Goal: Information Seeking & Learning: Check status

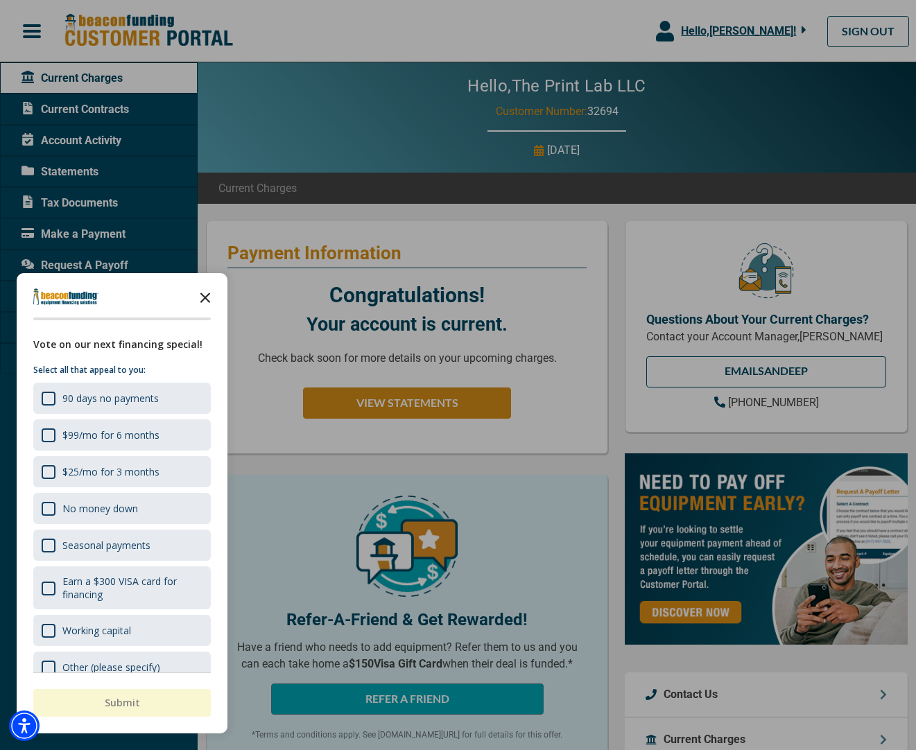
click at [209, 297] on icon "Close the survey" at bounding box center [205, 297] width 28 height 28
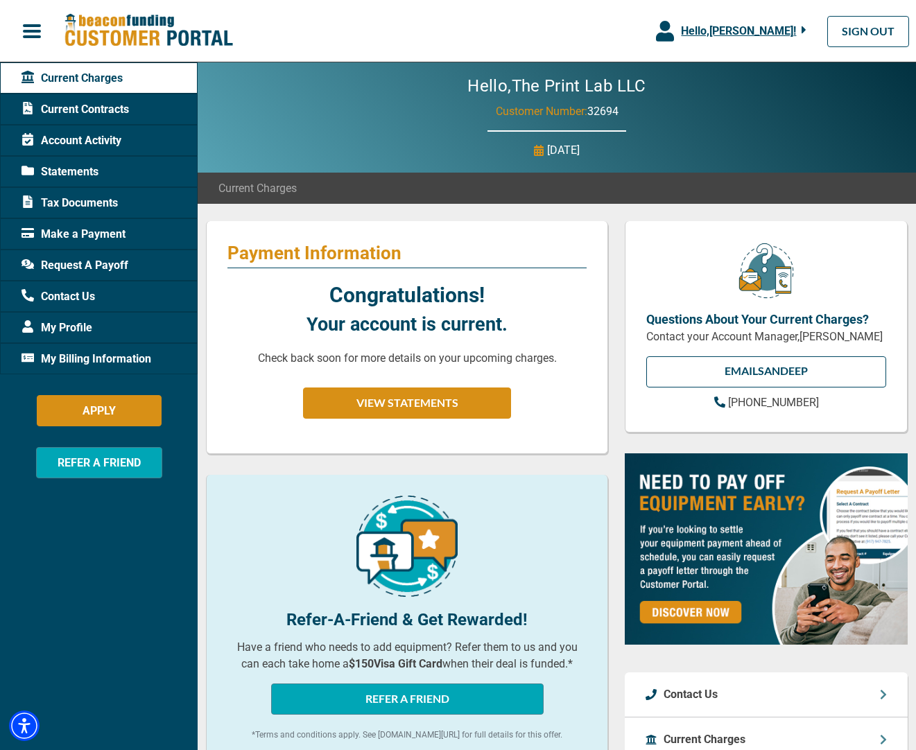
click at [84, 145] on span "Account Activity" at bounding box center [71, 140] width 100 height 17
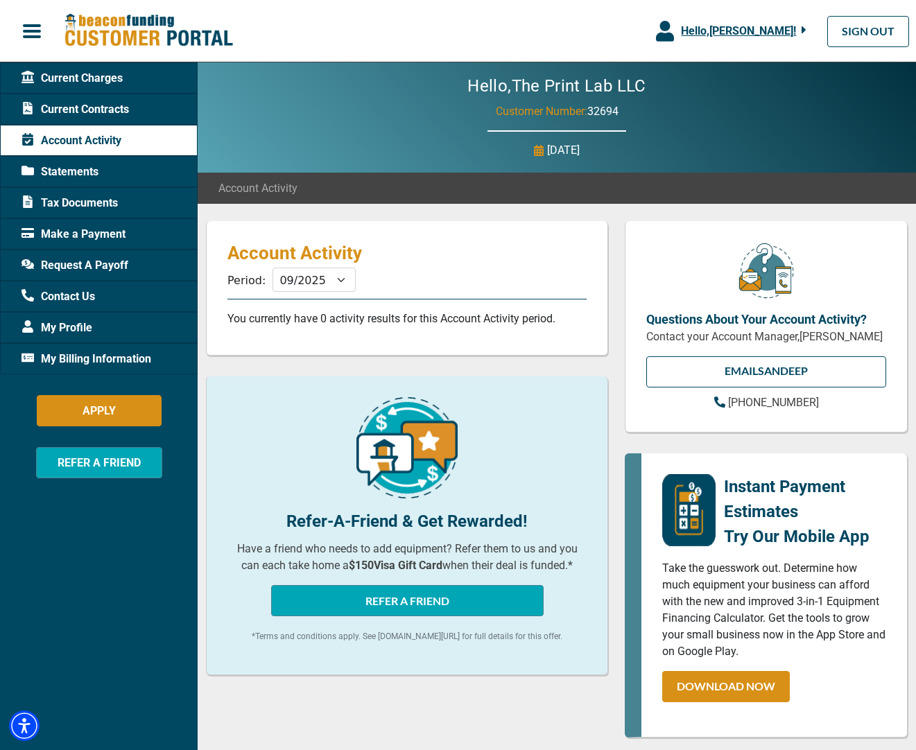
click at [101, 208] on span "Tax Documents" at bounding box center [69, 203] width 96 height 17
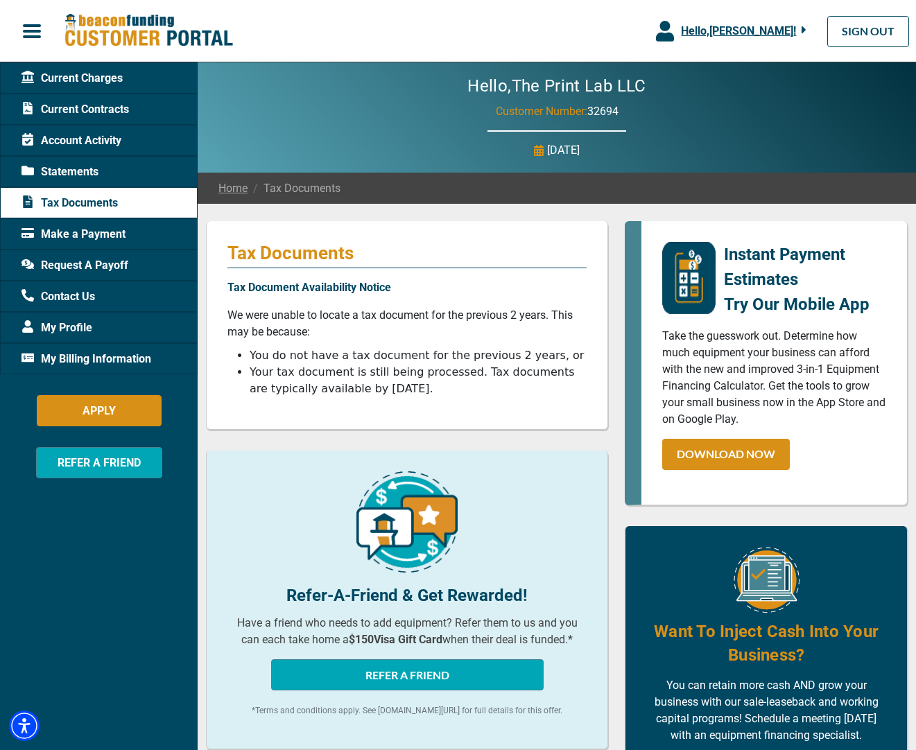
click at [56, 106] on span "Current Contracts" at bounding box center [74, 109] width 107 height 17
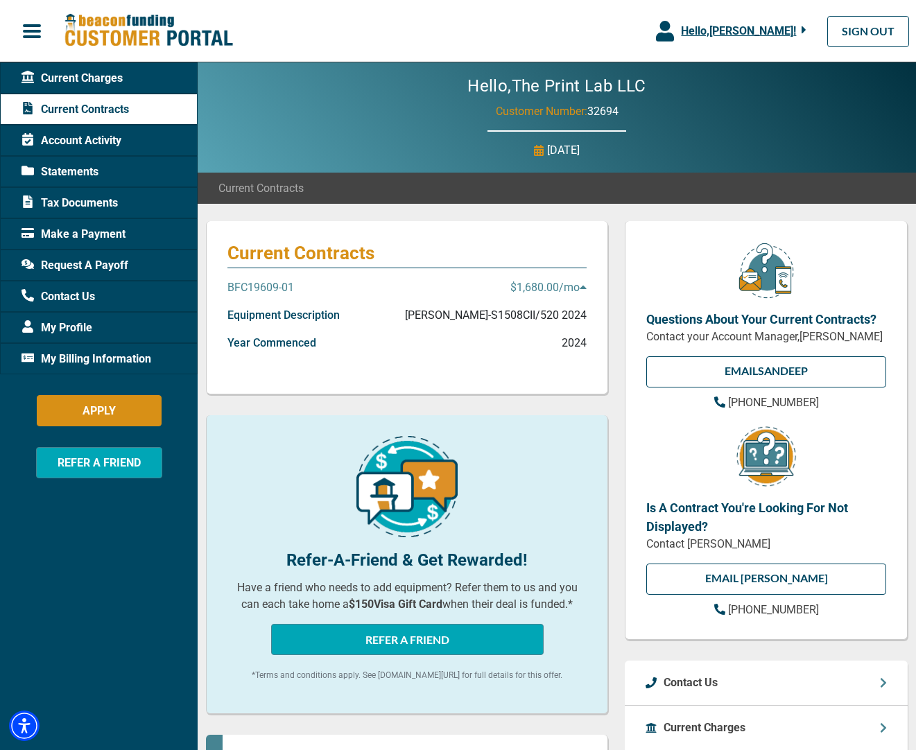
click at [491, 320] on p "[PERSON_NAME]-S1508CII/520 2024" at bounding box center [496, 315] width 182 height 17
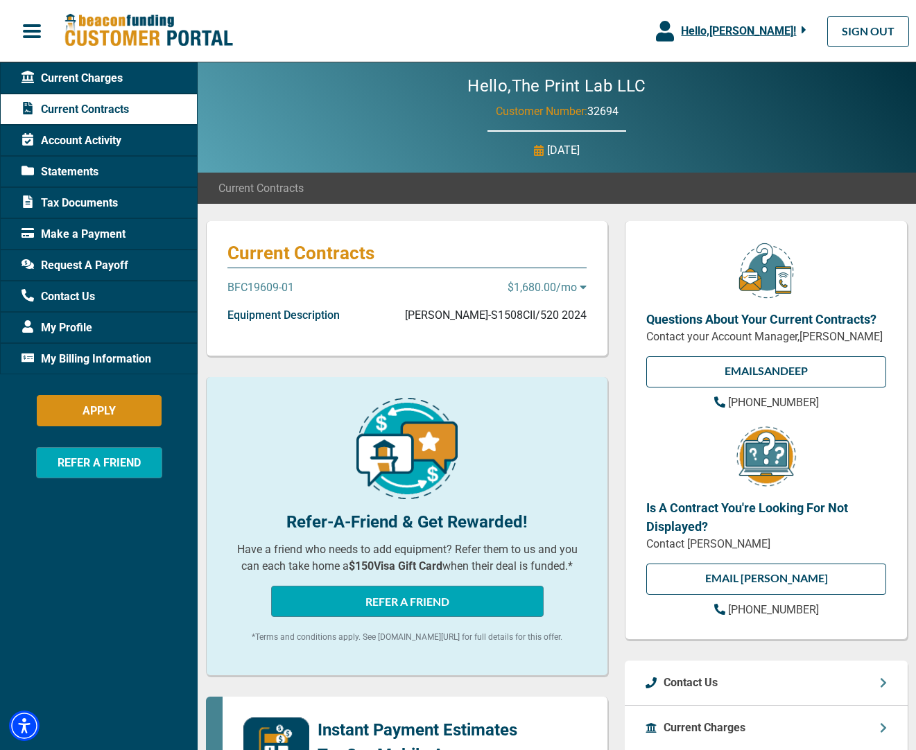
click at [537, 300] on div "BFC19609-01 $1,680.00 /mo" at bounding box center [406, 293] width 359 height 28
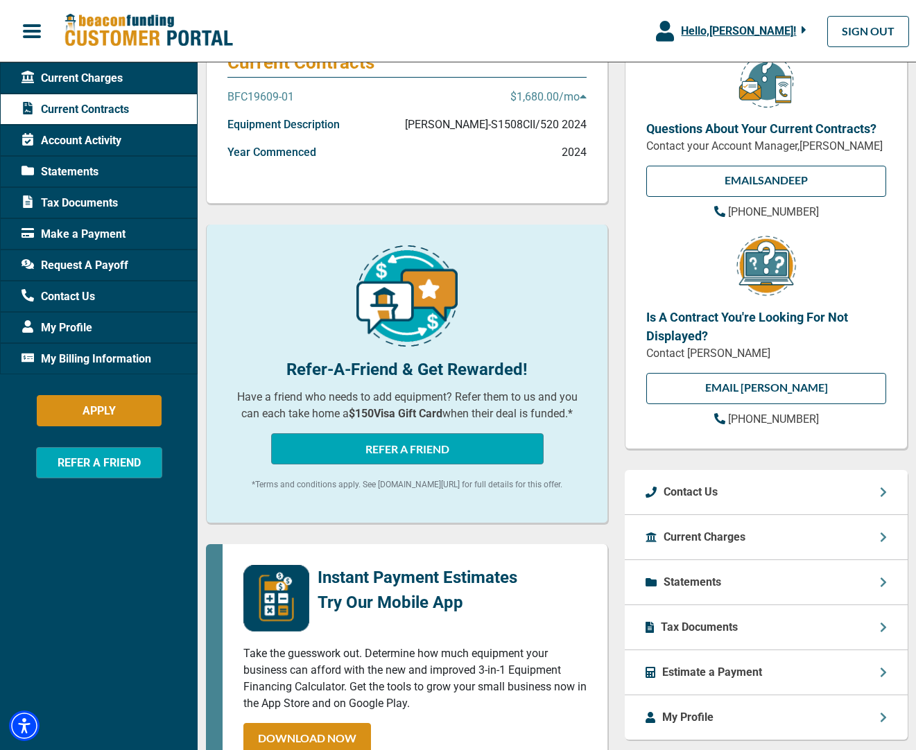
scroll to position [257, 0]
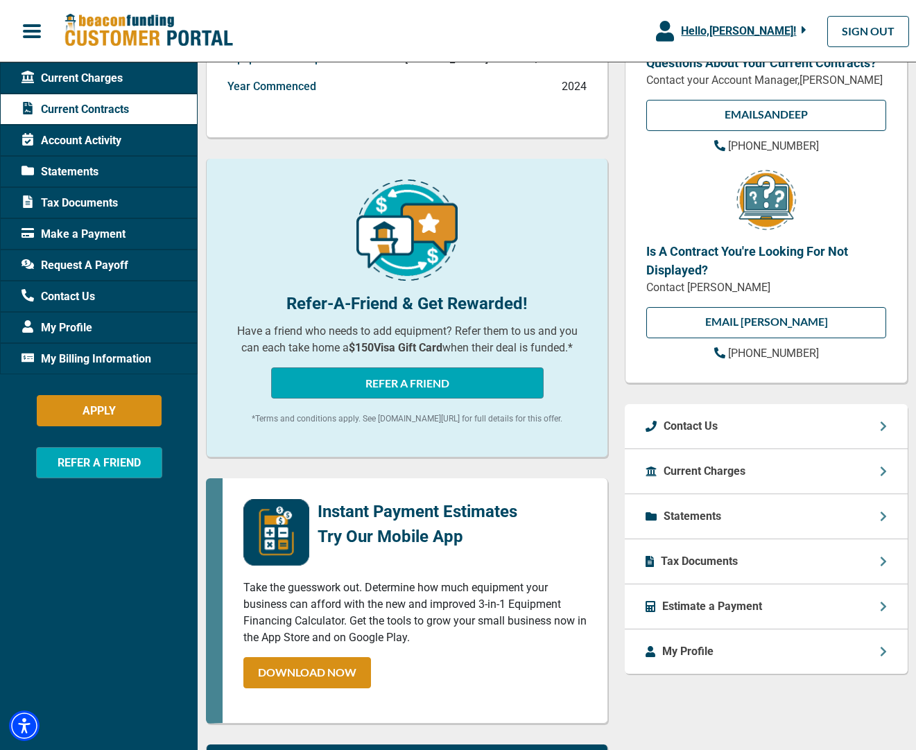
click at [744, 480] on p "Current Charges" at bounding box center [705, 471] width 82 height 17
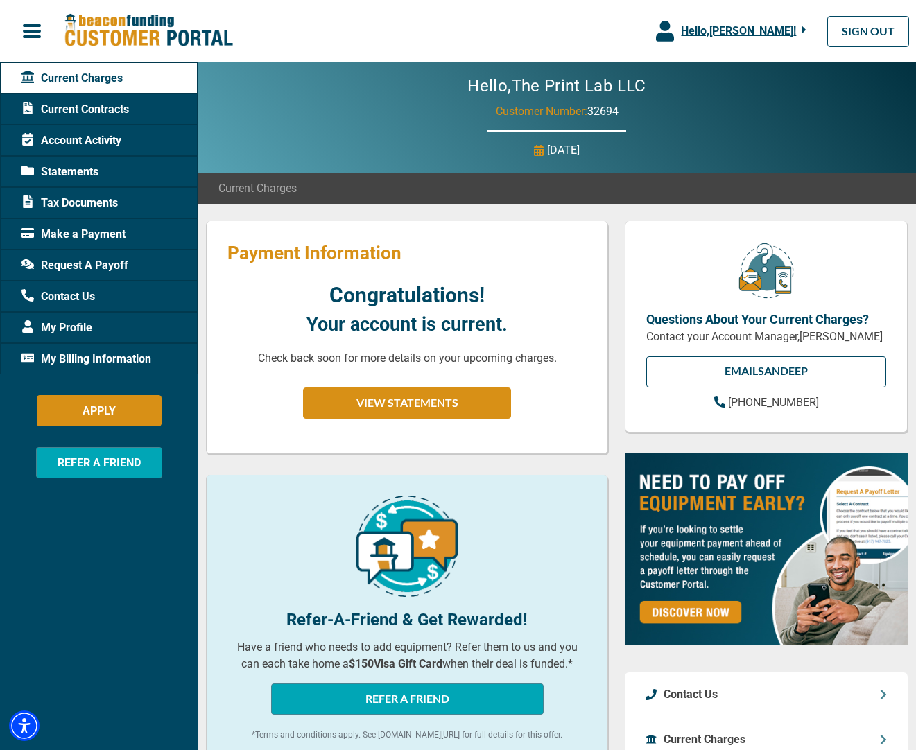
click at [94, 175] on span "Statements" at bounding box center [59, 172] width 77 height 17
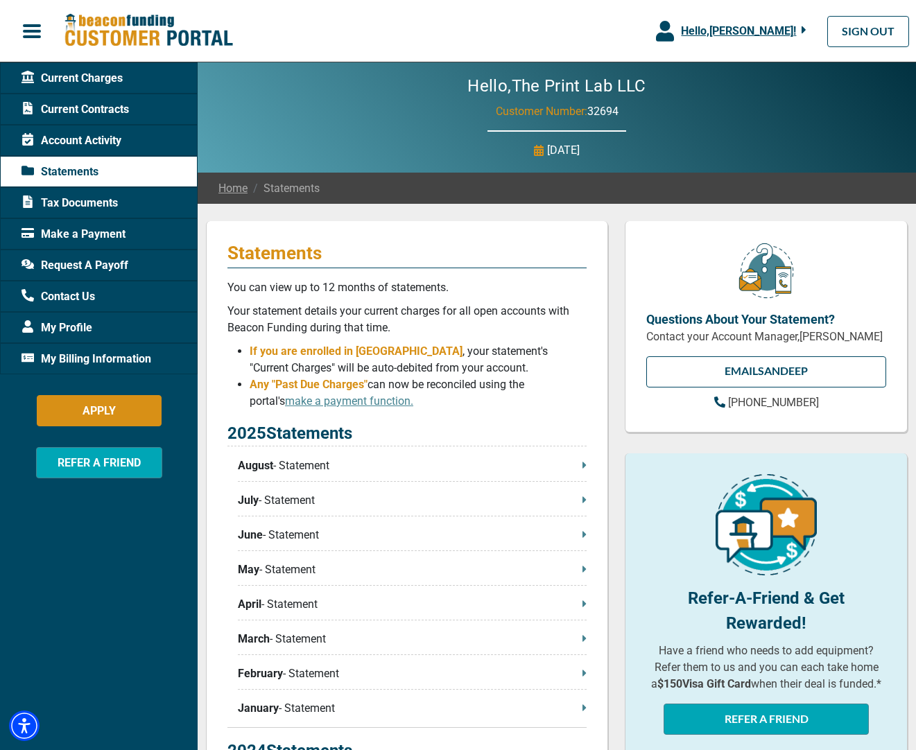
click at [56, 80] on span "Current Charges" at bounding box center [71, 78] width 101 height 17
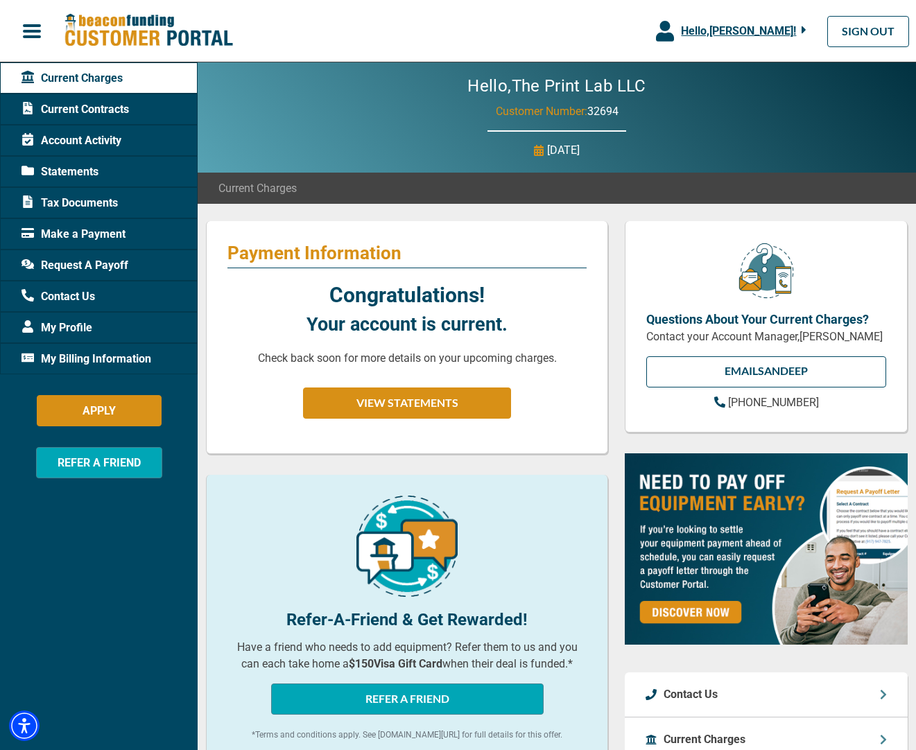
click at [80, 199] on span "Tax Documents" at bounding box center [69, 203] width 96 height 17
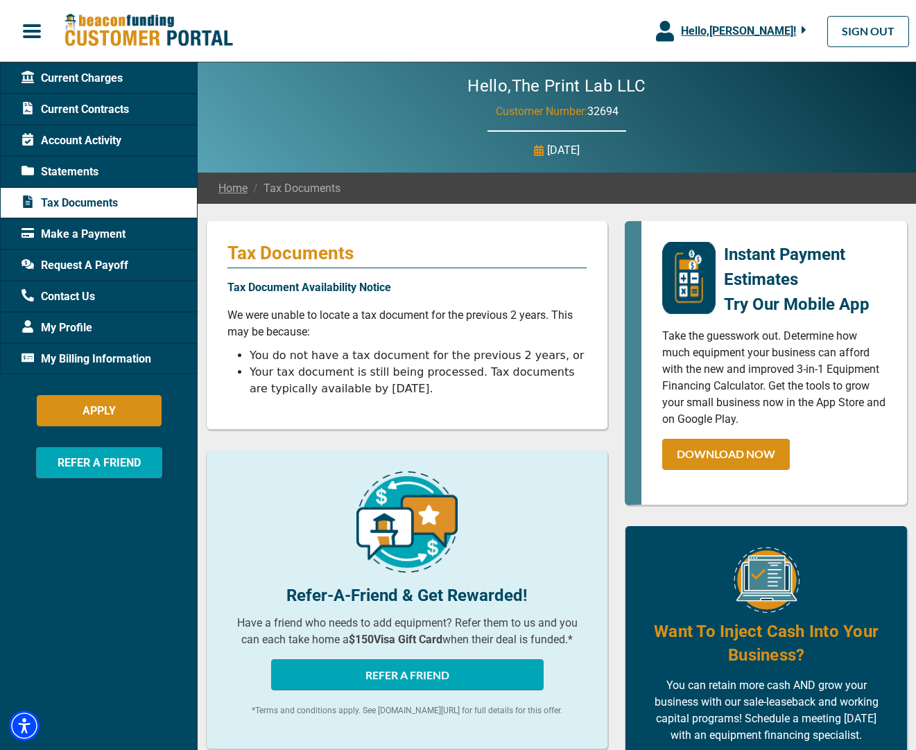
click at [68, 176] on span "Statements" at bounding box center [59, 172] width 77 height 17
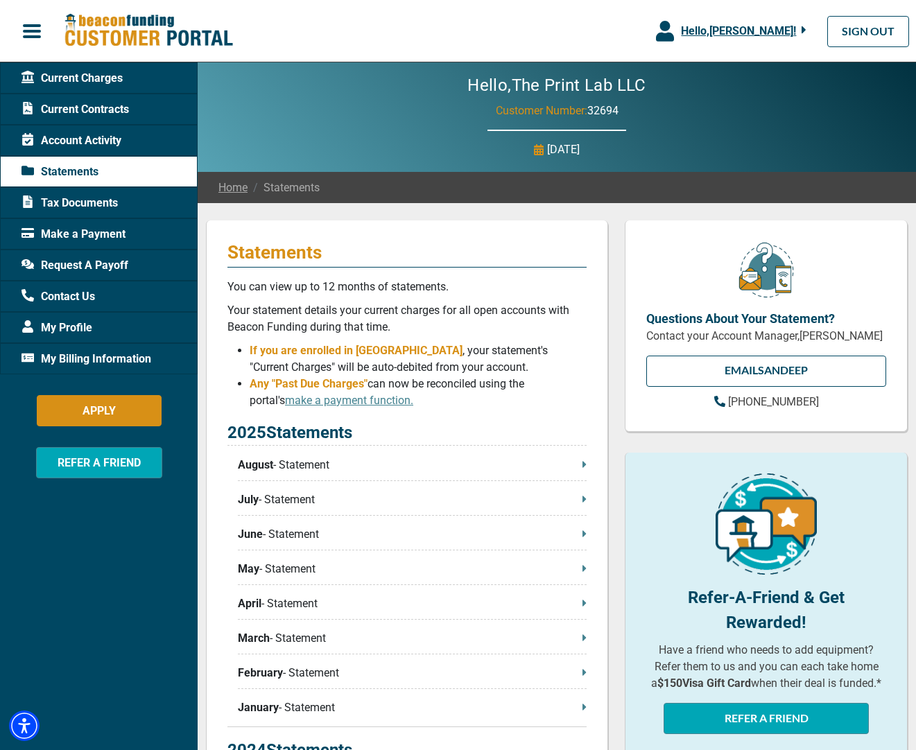
scroll to position [1, 0]
click at [79, 148] on span "Account Activity" at bounding box center [71, 140] width 100 height 17
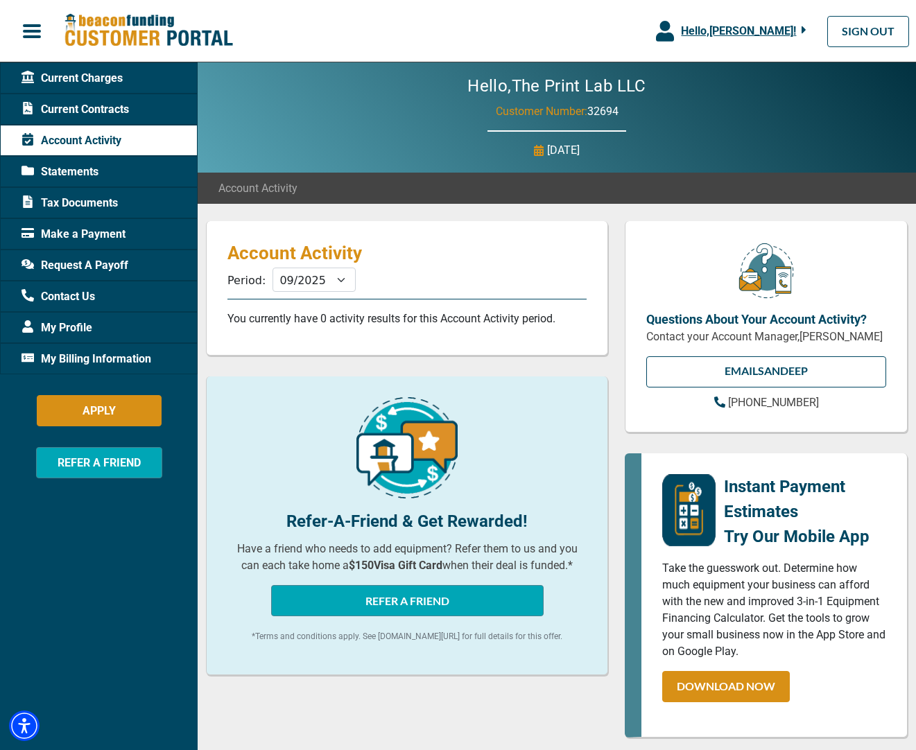
click at [311, 297] on div "Period: 10/2025 09/2025 08/2025 07/2025 06/2025 05/2025 04/2025 03/2025 02/2025…" at bounding box center [313, 283] width 188 height 31
select select "03/2025"
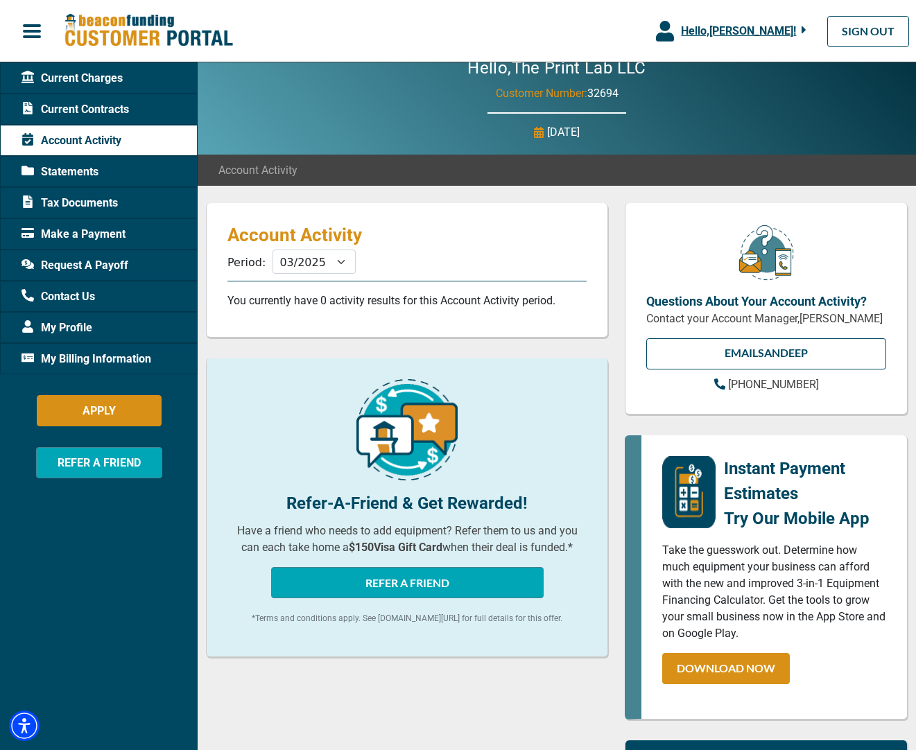
click at [94, 106] on span "Current Contracts" at bounding box center [74, 109] width 107 height 17
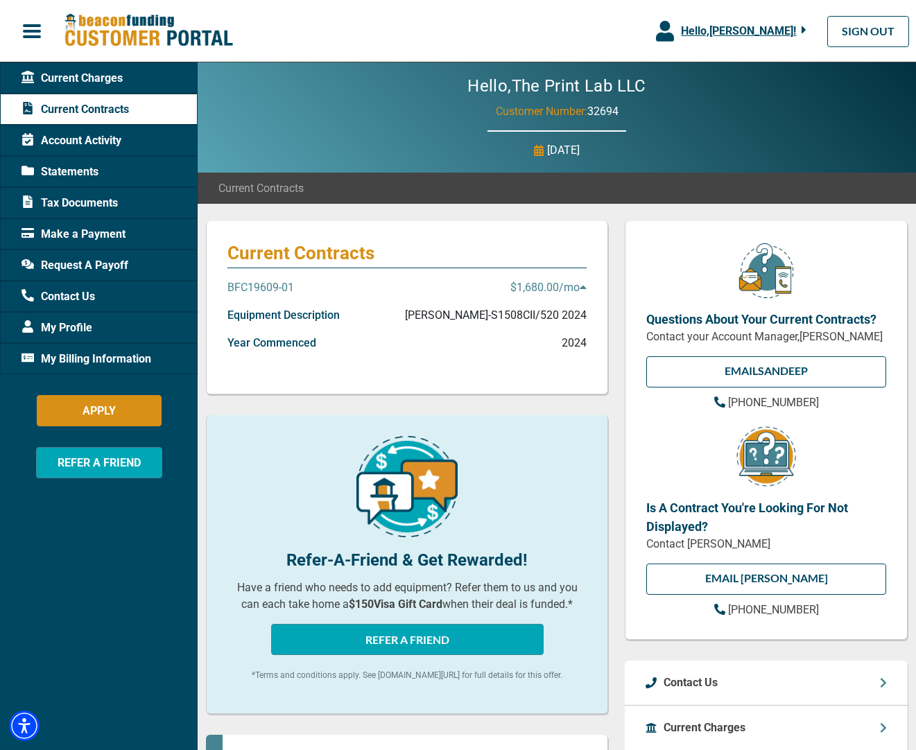
click at [80, 82] on span "Current Charges" at bounding box center [71, 78] width 101 height 17
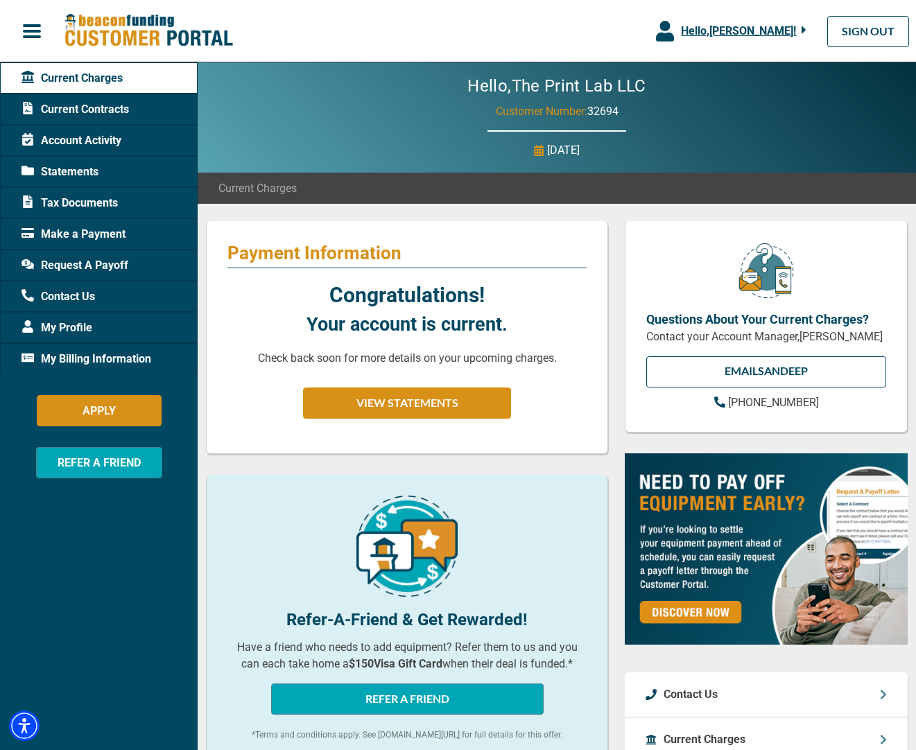
click at [87, 102] on span "Current Contracts" at bounding box center [74, 109] width 107 height 17
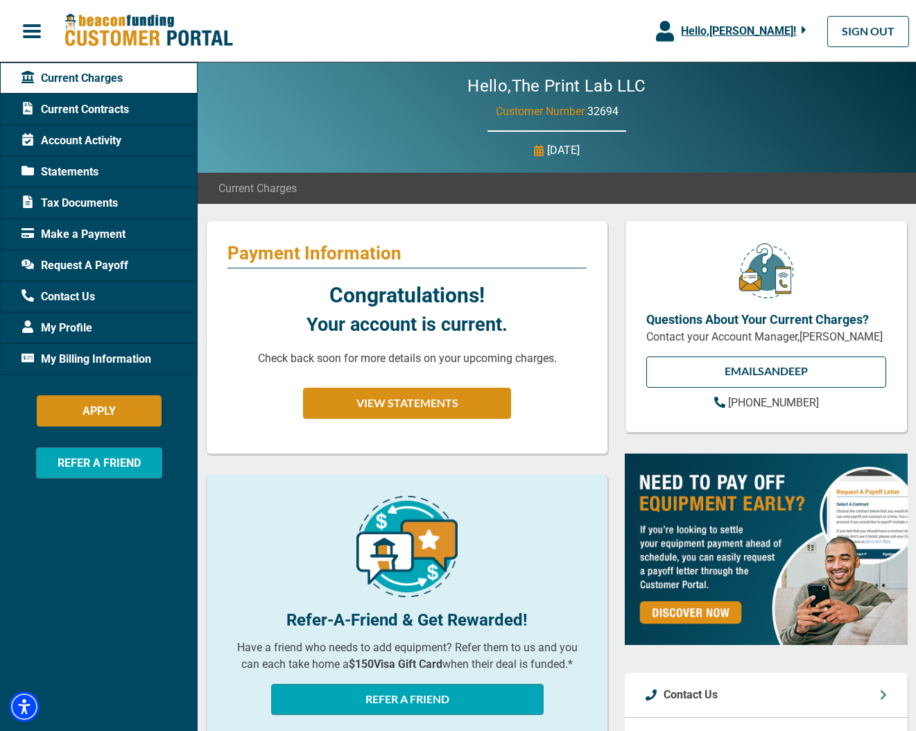
scroll to position [7, 0]
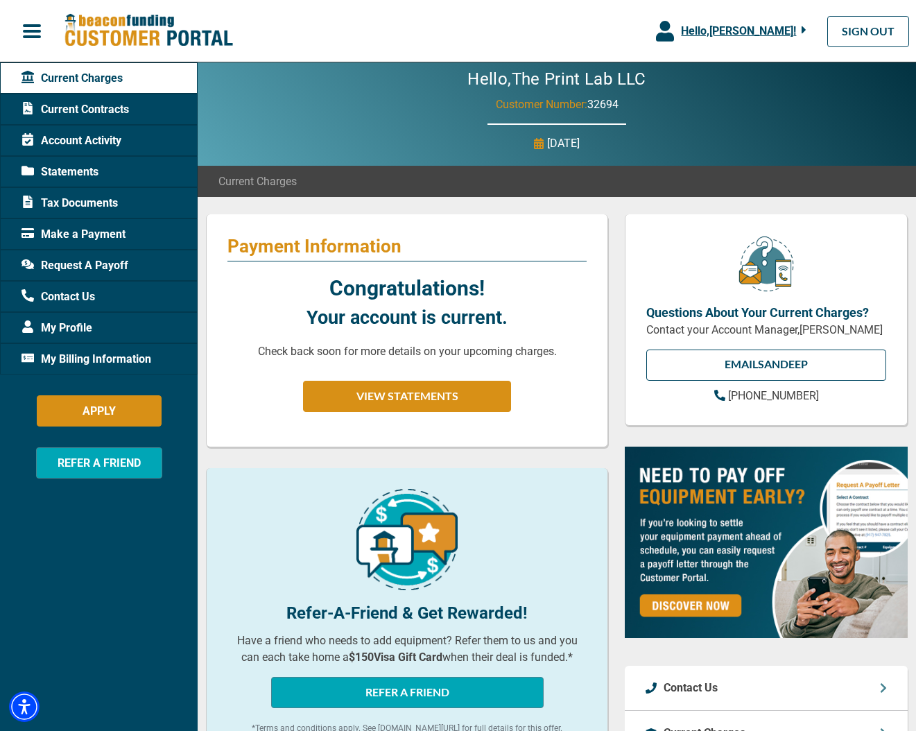
click at [76, 169] on span "Statements" at bounding box center [59, 172] width 77 height 17
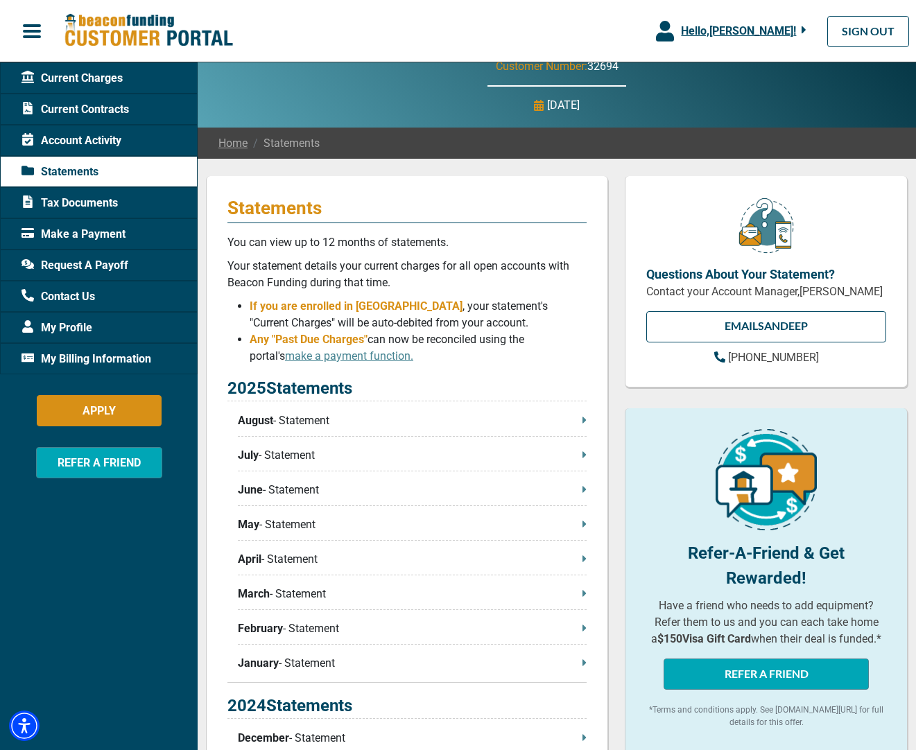
scroll to position [47, 0]
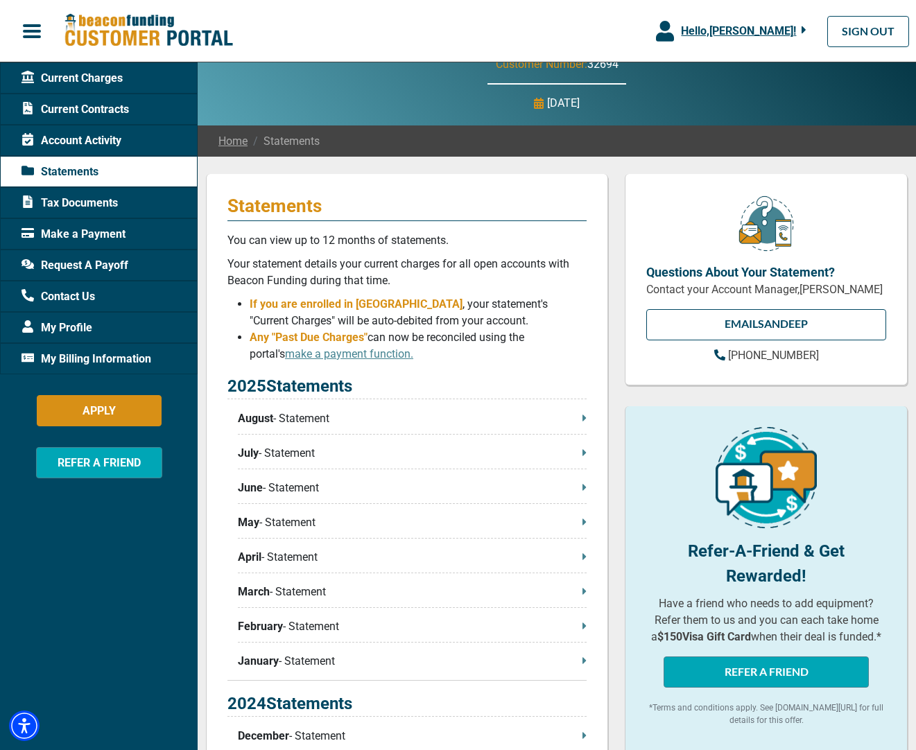
click at [349, 416] on p "August - Statement" at bounding box center [412, 418] width 349 height 17
click at [81, 146] on span "Account Activity" at bounding box center [71, 140] width 100 height 17
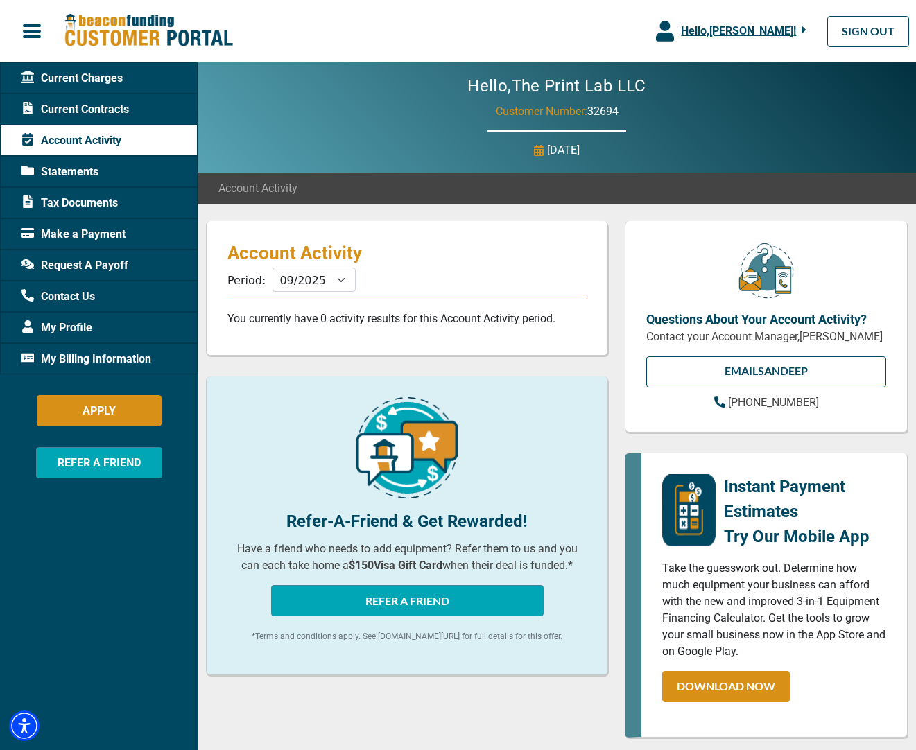
click at [92, 85] on span "Current Charges" at bounding box center [71, 78] width 101 height 17
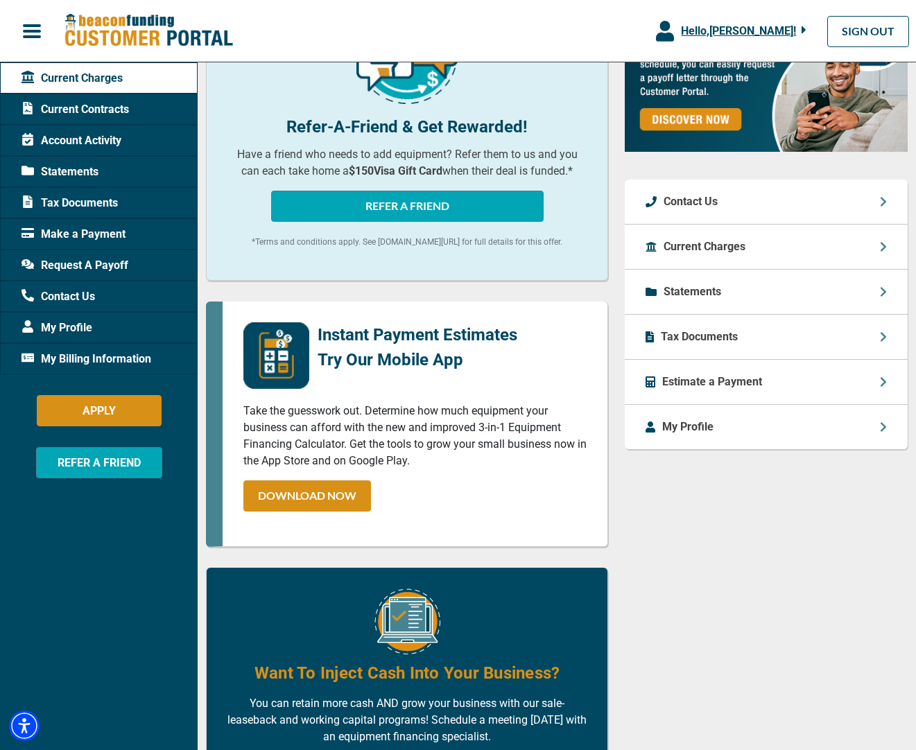
scroll to position [494, 0]
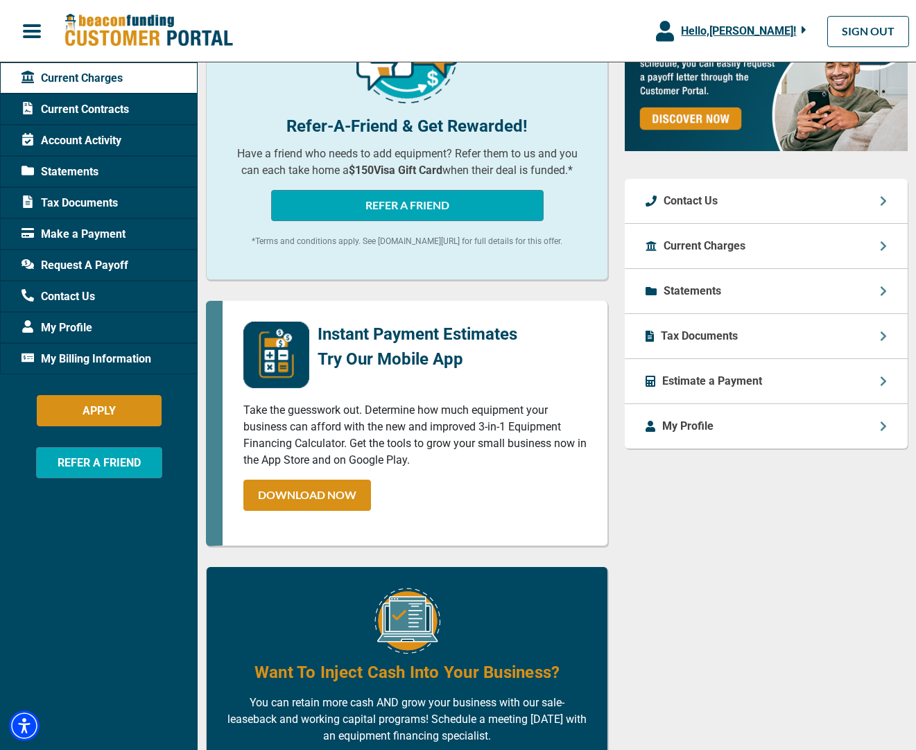
click at [745, 390] on p "Estimate a Payment" at bounding box center [712, 381] width 100 height 17
click at [680, 390] on p "Estimate a Payment" at bounding box center [712, 381] width 100 height 17
click at [63, 139] on span "Account Activity" at bounding box center [71, 140] width 100 height 17
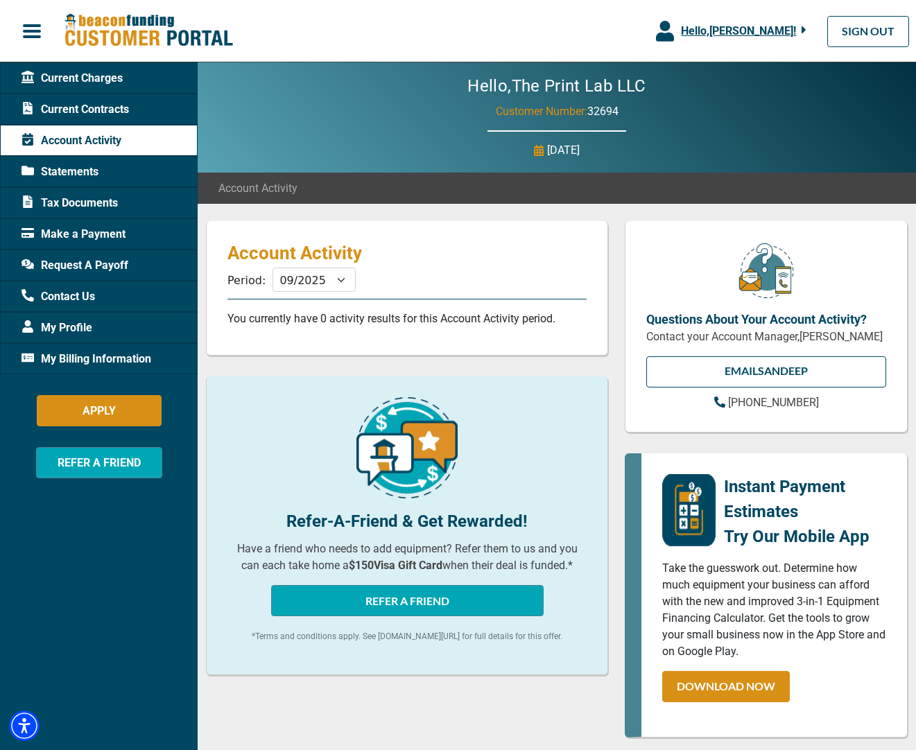
click at [64, 104] on span "Current Contracts" at bounding box center [74, 109] width 107 height 17
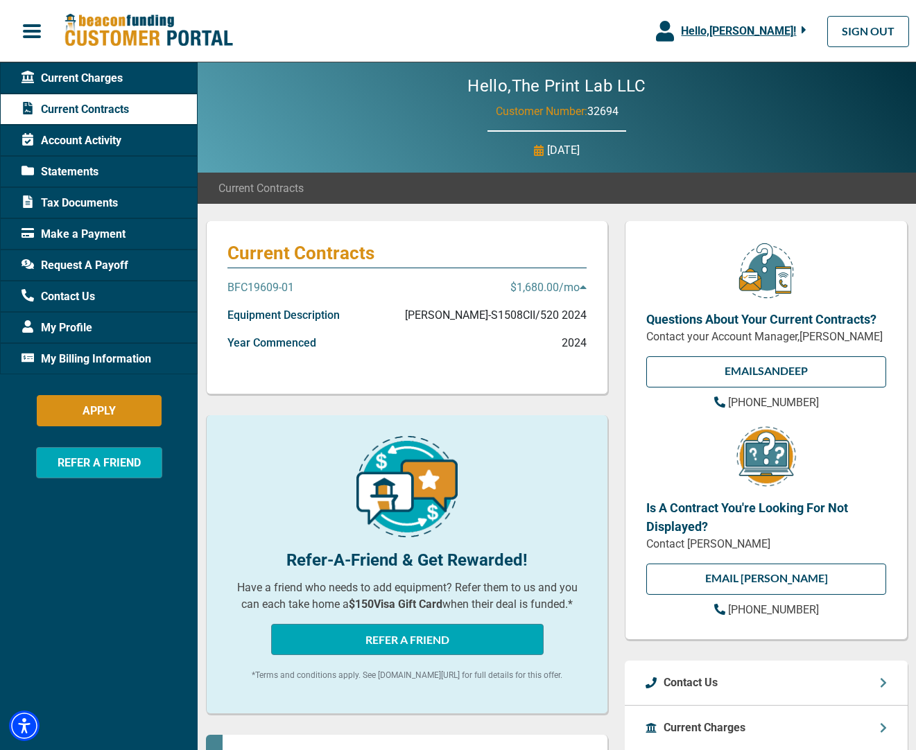
click at [83, 172] on span "Statements" at bounding box center [59, 172] width 77 height 17
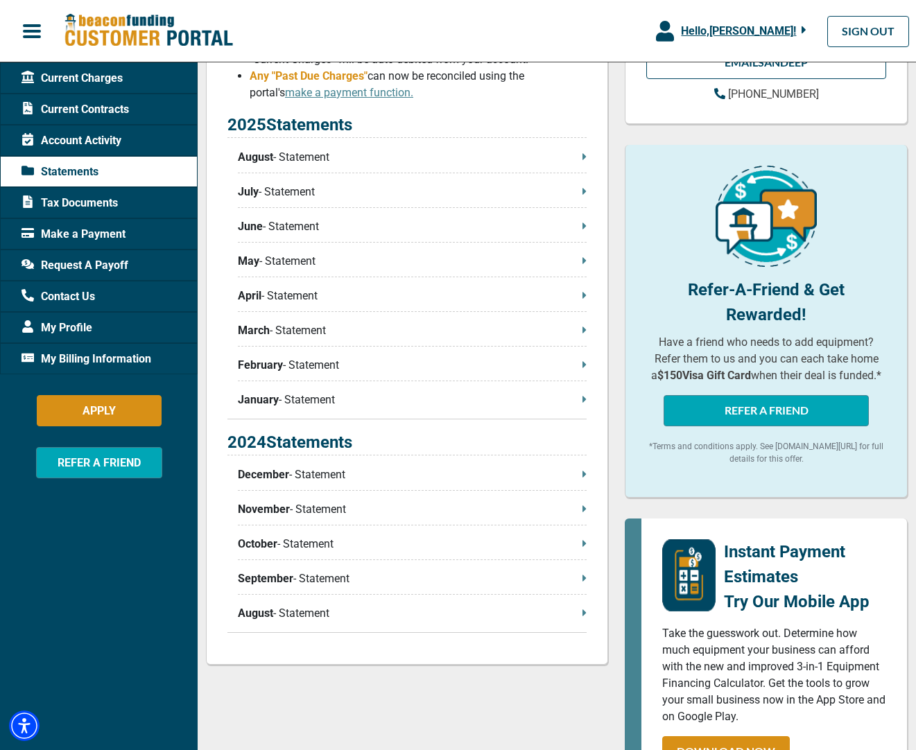
scroll to position [315, 0]
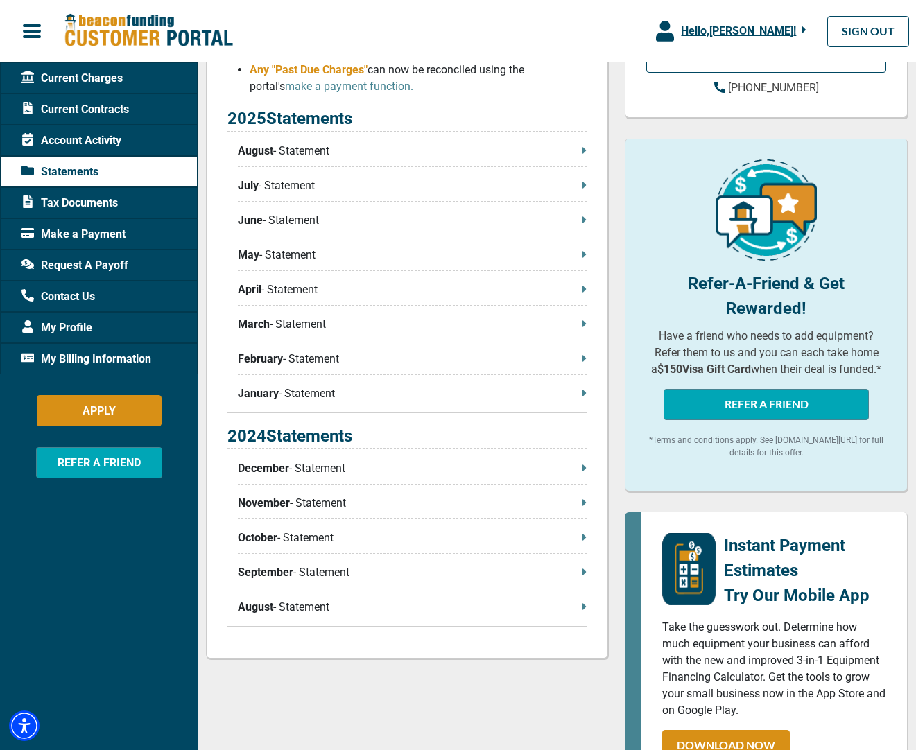
click at [314, 611] on p "August - Statement" at bounding box center [412, 607] width 349 height 17
